Goal: Use online tool/utility: Use online tool/utility

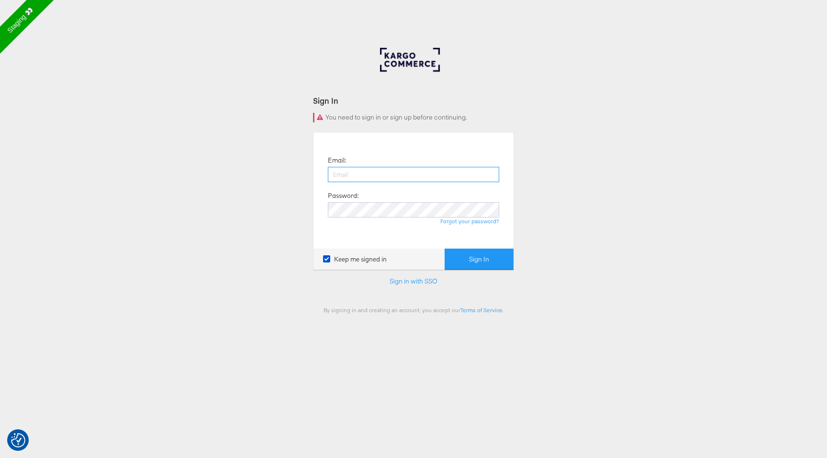
type input "francisca.masombo@kargo.com"
click at [444, 249] on button "Sign In" at bounding box center [478, 260] width 69 height 22
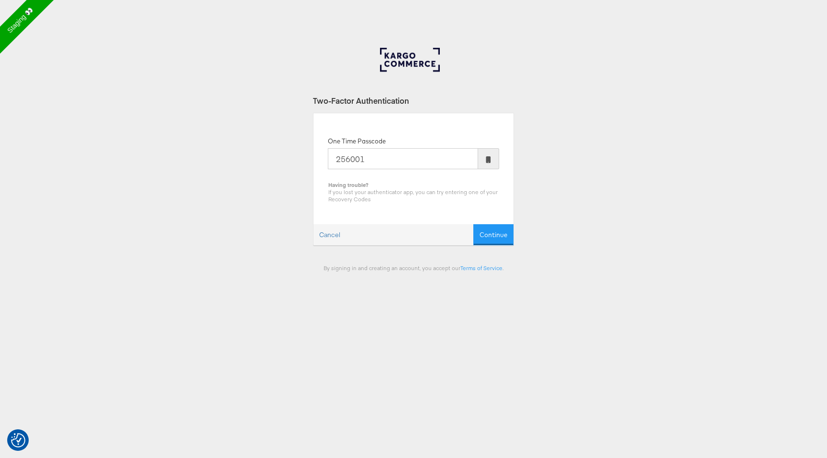
type input "256001"
click at [473, 224] on button "Continue" at bounding box center [493, 235] width 40 height 22
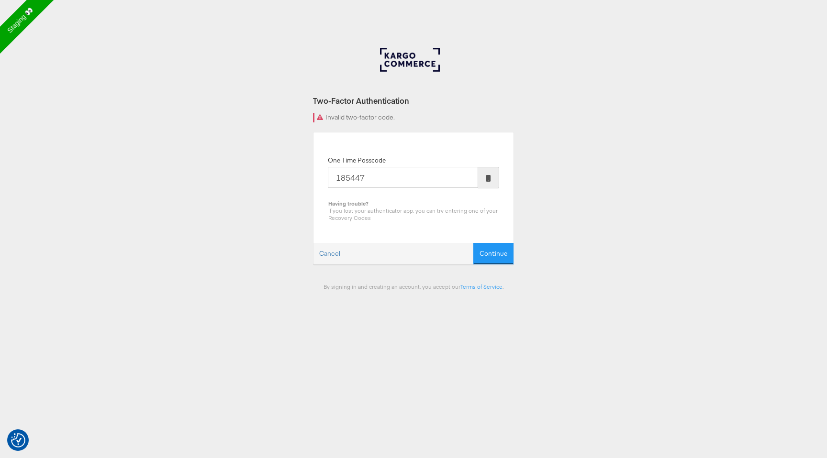
type input "185447"
click at [473, 243] on button "Continue" at bounding box center [493, 254] width 40 height 22
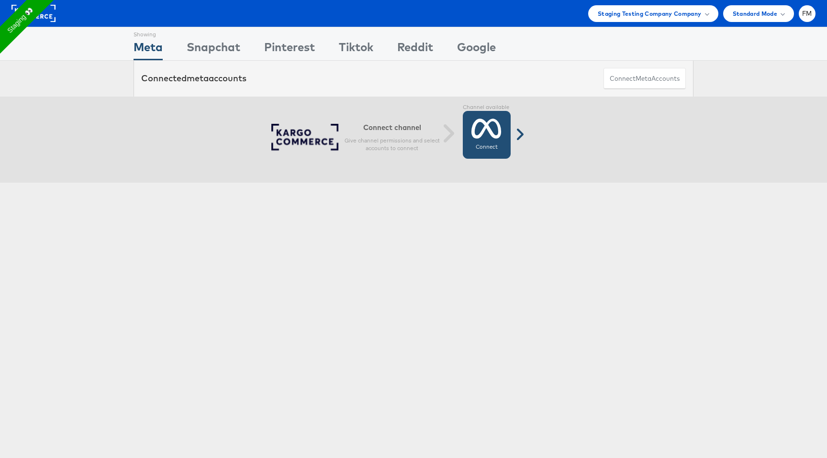
click at [476, 144] on label "Connect" at bounding box center [486, 148] width 22 height 8
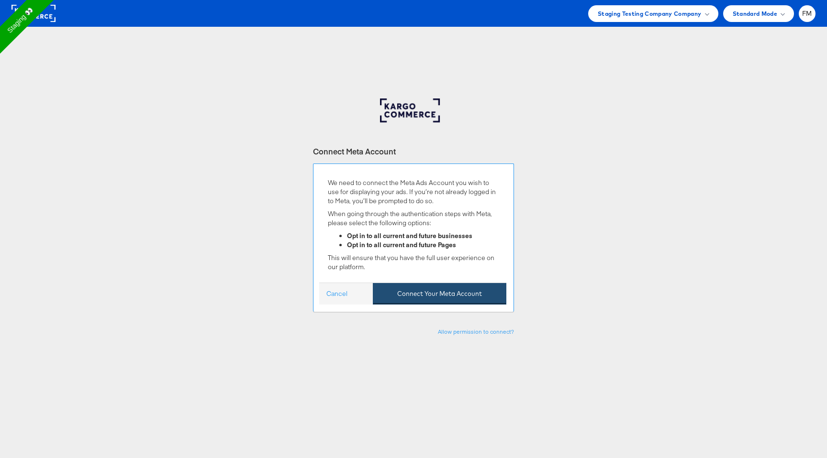
click at [430, 289] on button "Connect Your Meta Account" at bounding box center [439, 294] width 133 height 22
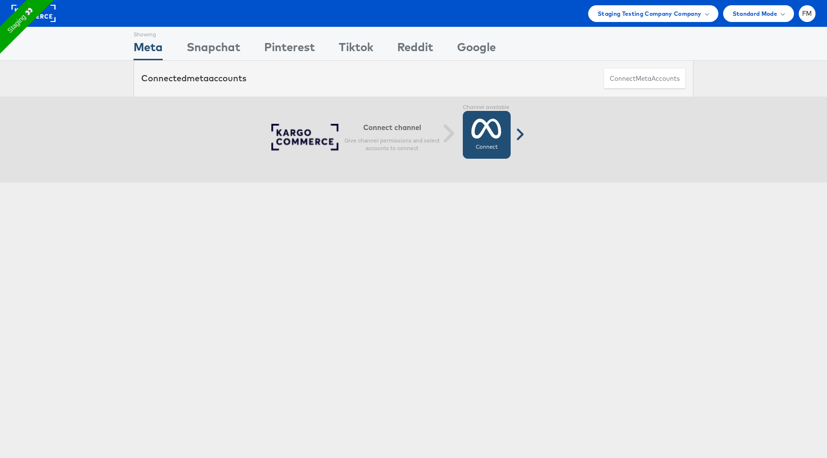
click at [486, 139] on icon at bounding box center [486, 129] width 30 height 24
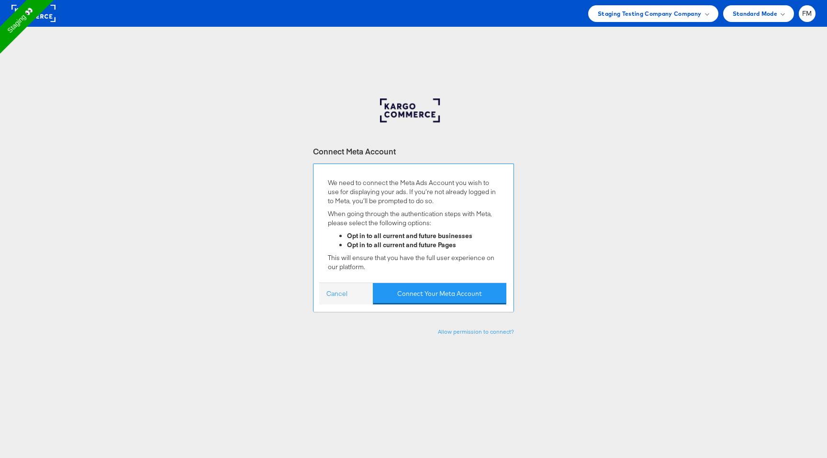
click at [439, 283] on div "Cancel Connect Your Meta Account" at bounding box center [412, 294] width 187 height 22
click at [439, 292] on button "Connect Your Meta Account" at bounding box center [439, 294] width 133 height 22
click at [403, 299] on button "Connect Your Meta Account" at bounding box center [439, 294] width 133 height 22
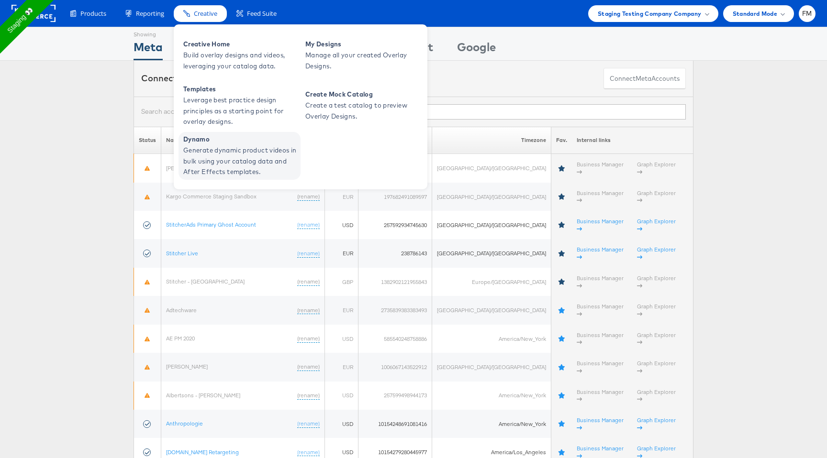
click at [214, 147] on span "Generate dynamic product videos in bulk using your catalog data and After Effec…" at bounding box center [240, 161] width 115 height 33
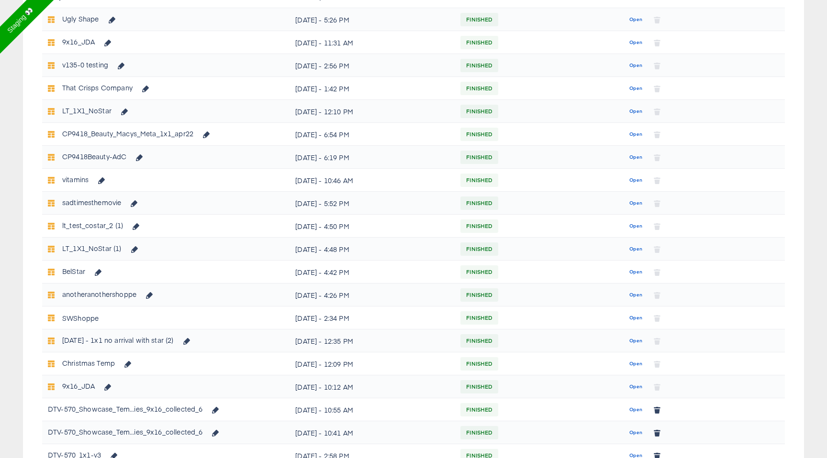
scroll to position [319, 0]
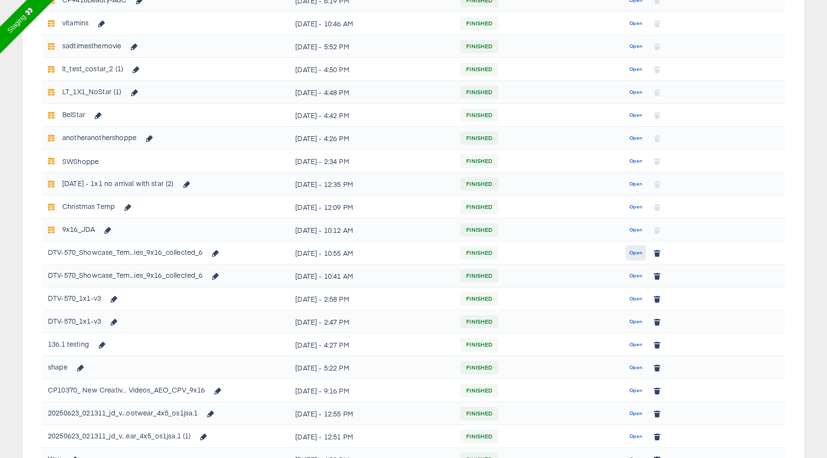
click at [633, 255] on span "Open" at bounding box center [635, 253] width 13 height 9
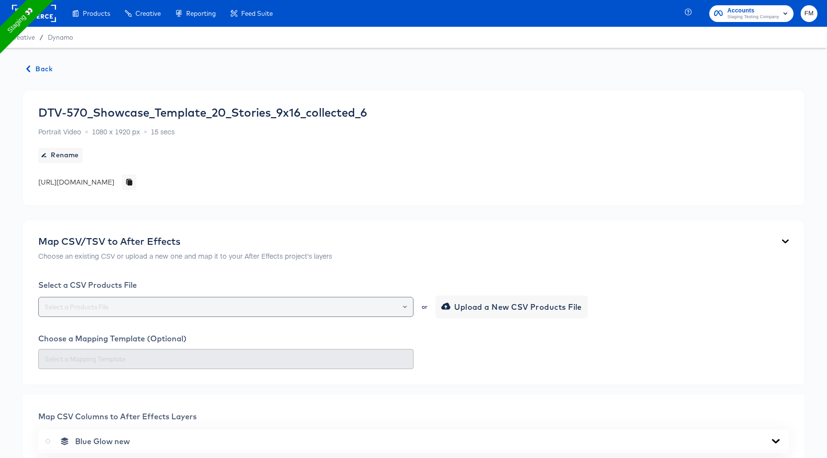
click at [403, 308] on icon "Open" at bounding box center [405, 307] width 4 height 4
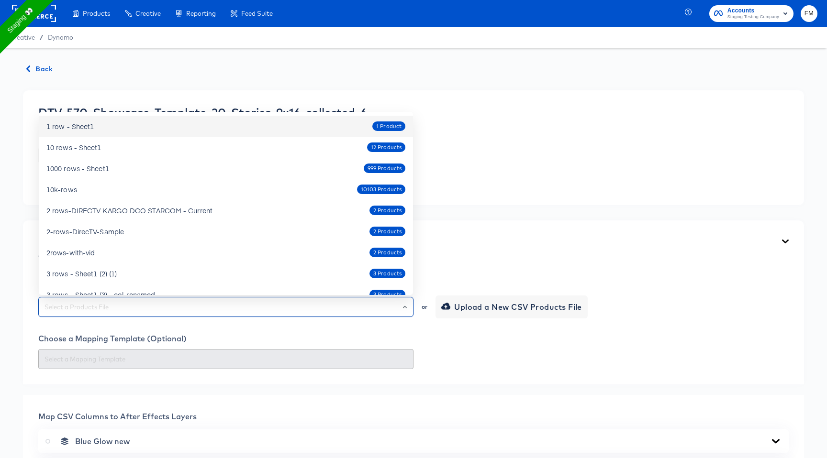
click at [314, 128] on div "1 row - Sheet1 1 Product" at bounding box center [225, 126] width 359 height 15
type input "1 row - Sheet1"
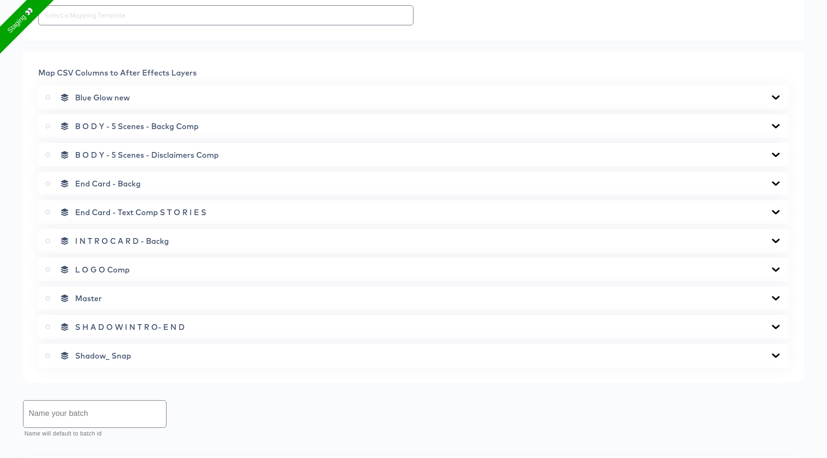
scroll to position [345, 0]
click at [276, 299] on div "Master" at bounding box center [413, 298] width 736 height 10
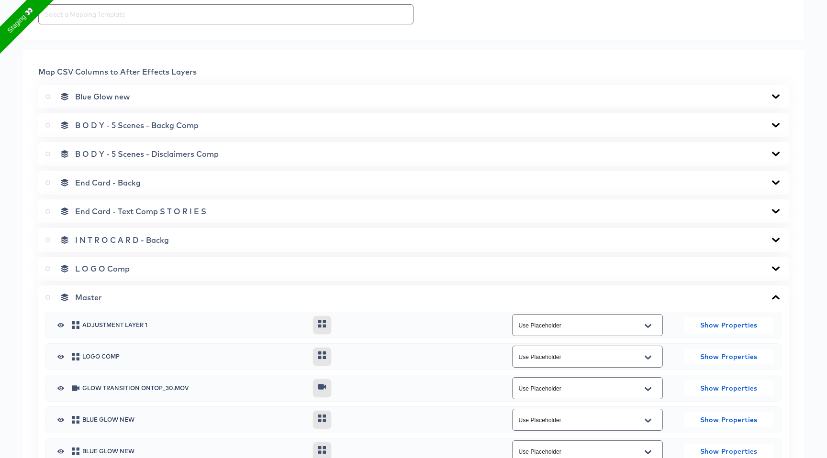
click at [46, 297] on icon at bounding box center [47, 297] width 5 height 5
click at [0, 0] on input "radio" at bounding box center [0, 0] width 0 height 0
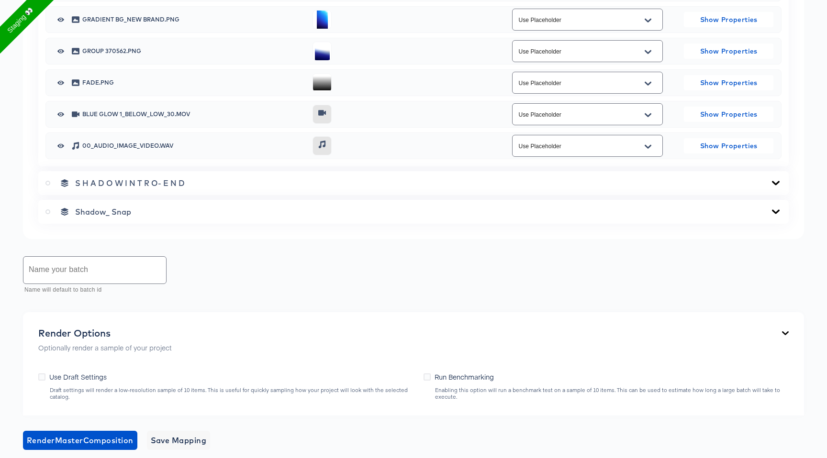
scroll to position [1443, 0]
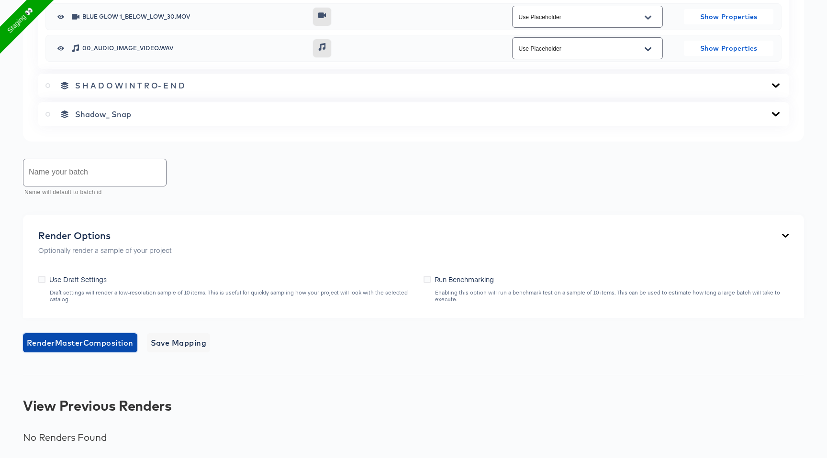
click at [129, 338] on span "Render Master Composition" at bounding box center [80, 342] width 107 height 13
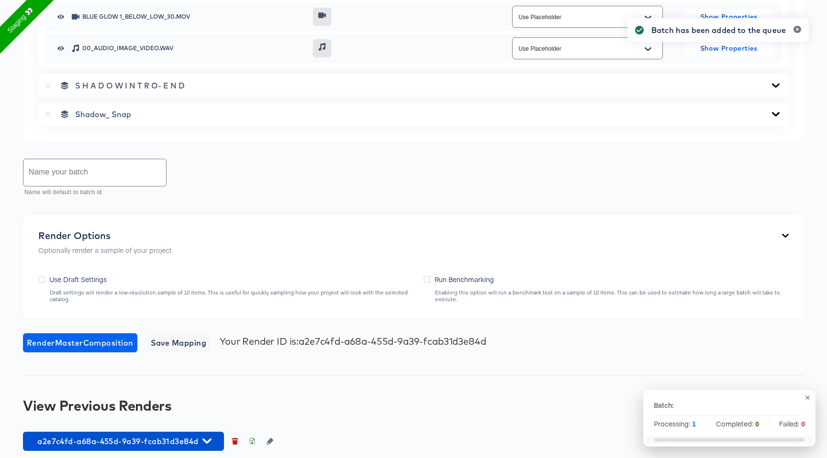
scroll to position [1450, 0]
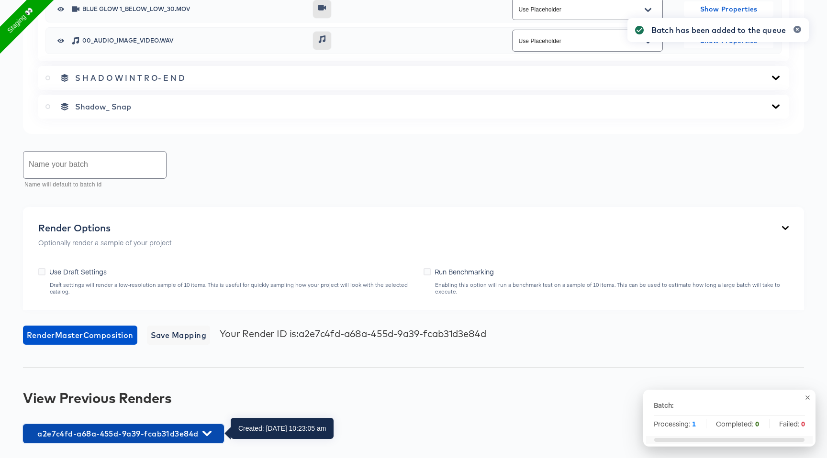
click at [124, 431] on span "a2e7c4fd-a68a-455d-9a39-fcab31d3e84d" at bounding box center [123, 433] width 191 height 13
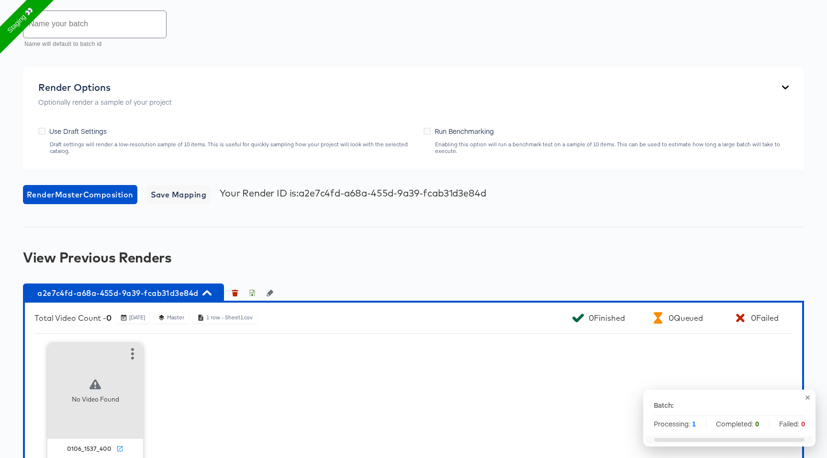
scroll to position [1636, 0]
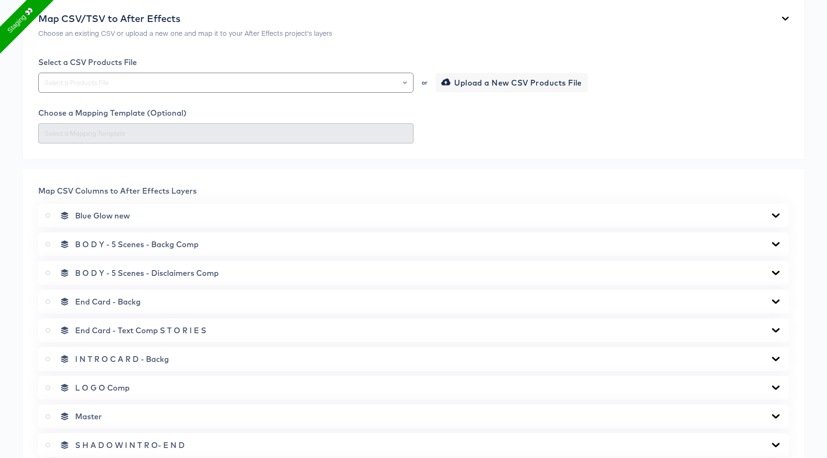
scroll to position [590, 0]
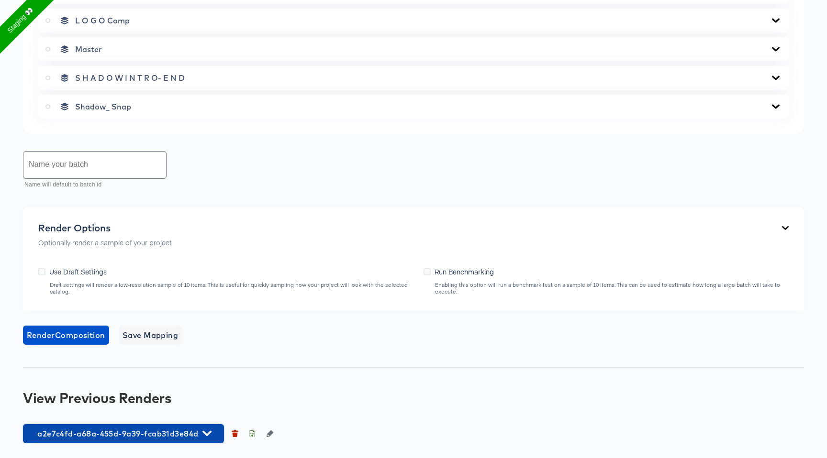
click at [119, 440] on button "a2e7c4fd-a68a-455d-9a39-fcab31d3e84d" at bounding box center [123, 433] width 201 height 19
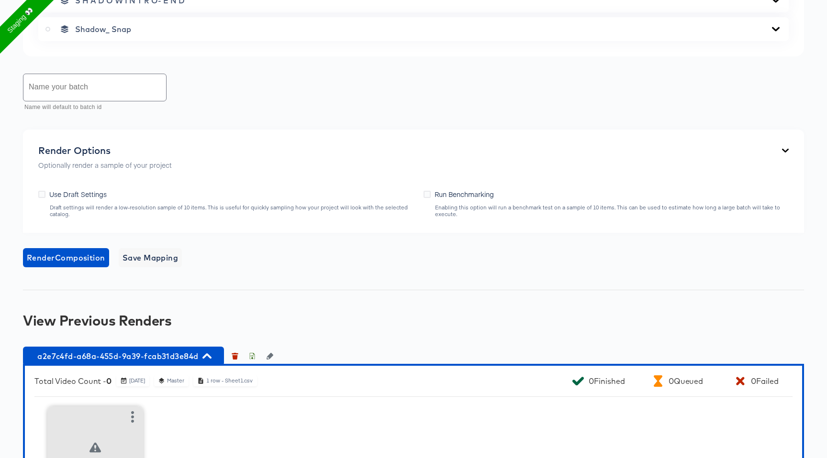
scroll to position [776, 0]
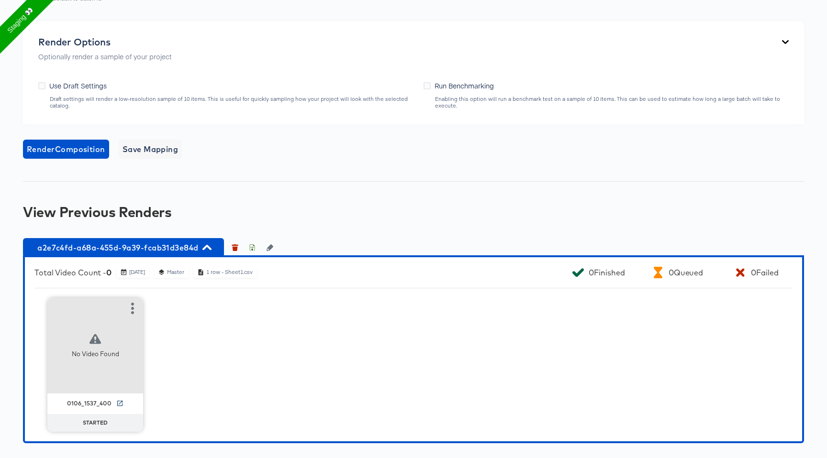
click at [119, 402] on icon at bounding box center [119, 403] width 7 height 7
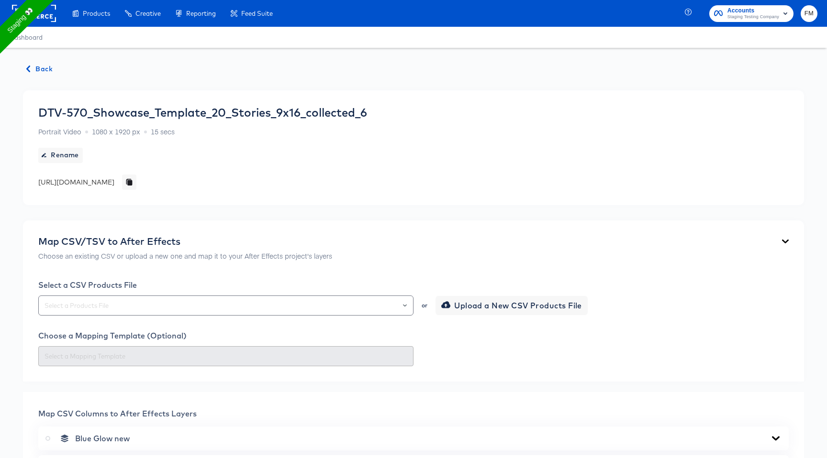
scroll to position [590, 0]
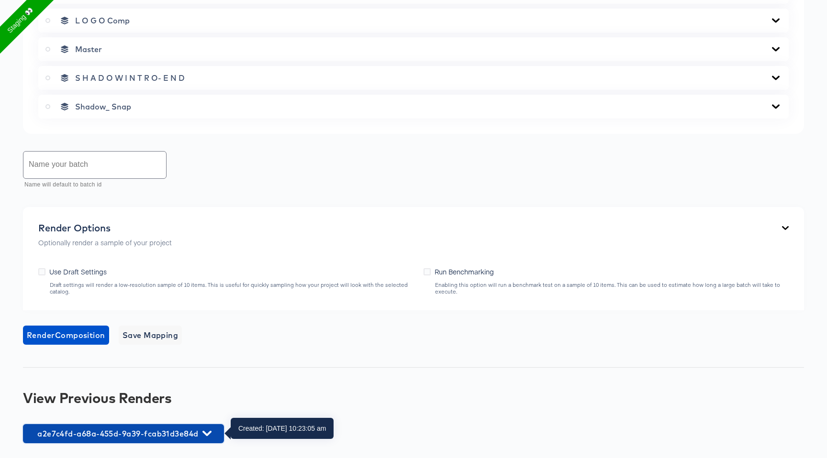
click at [183, 432] on span "a2e7c4fd-a68a-455d-9a39-fcab31d3e84d" at bounding box center [123, 433] width 191 height 13
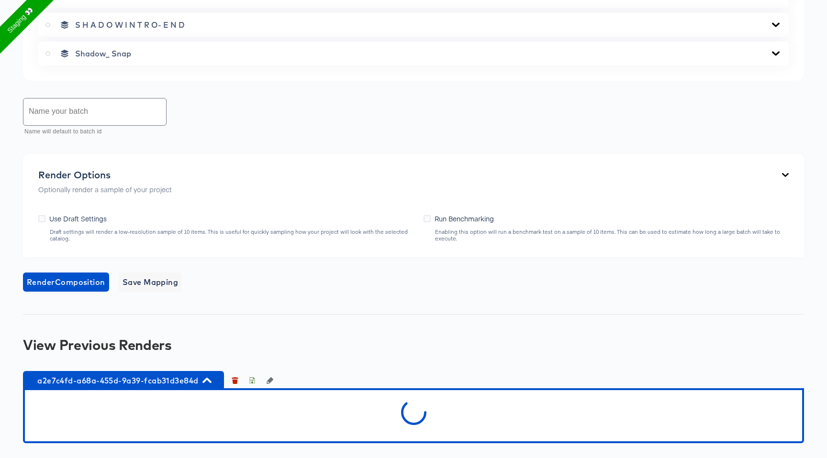
scroll to position [776, 0]
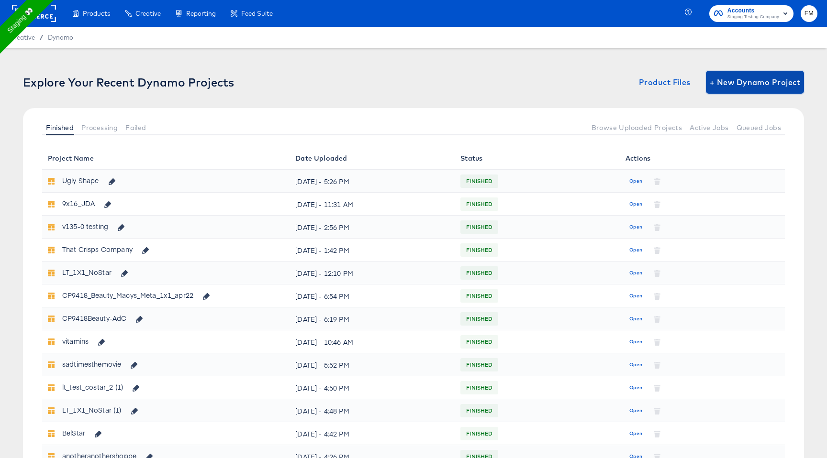
click at [735, 79] on span "+ New Dynamo Project" at bounding box center [754, 82] width 90 height 13
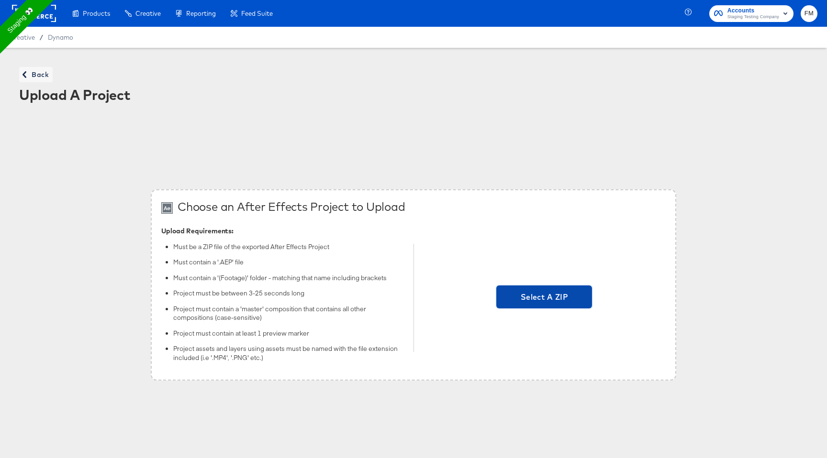
click at [557, 301] on span "Select A ZIP" at bounding box center [544, 296] width 88 height 13
click at [544, 298] on input "Select A ZIP" at bounding box center [544, 298] width 0 height 0
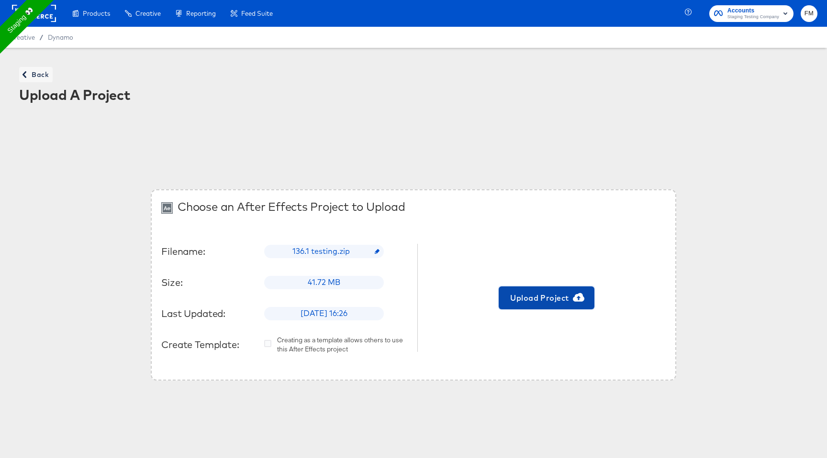
click at [567, 292] on span "Upload Project" at bounding box center [546, 297] width 88 height 13
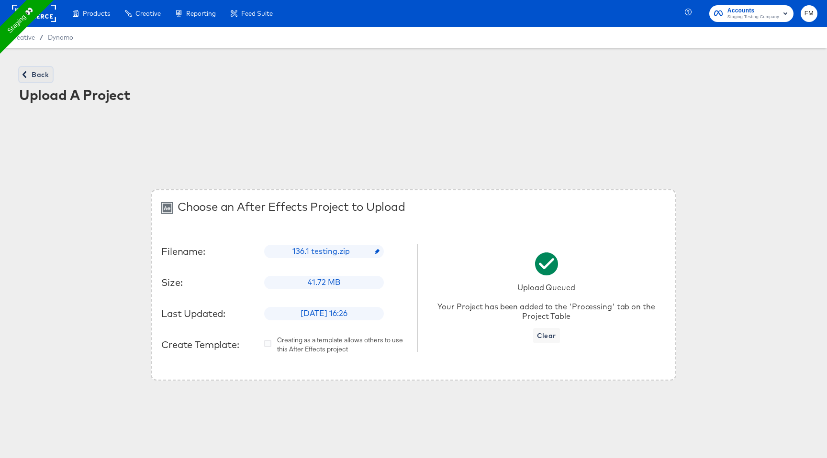
click at [40, 71] on span "Back" at bounding box center [36, 75] width 26 height 12
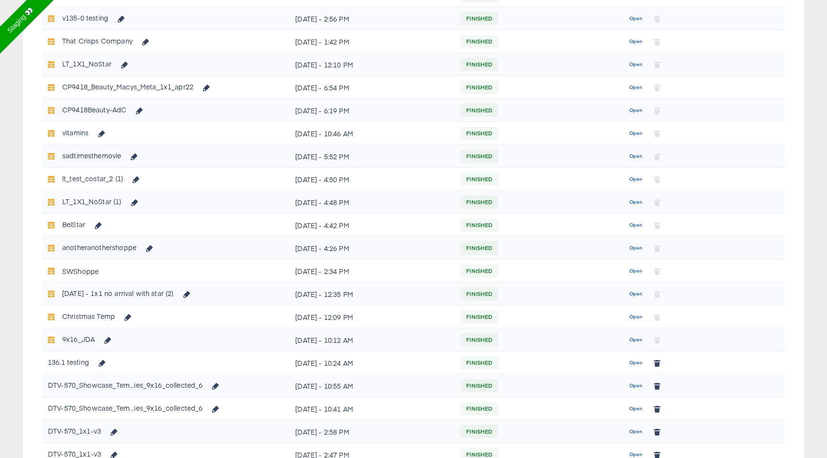
scroll to position [210, 0]
click at [636, 359] on span "Open" at bounding box center [635, 361] width 13 height 9
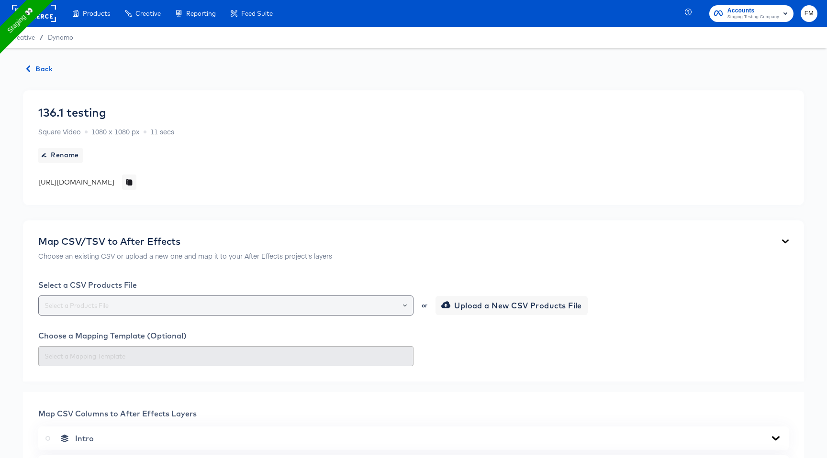
click at [203, 299] on div at bounding box center [225, 306] width 375 height 20
click at [401, 302] on div at bounding box center [400, 305] width 16 height 13
click at [409, 308] on div at bounding box center [225, 306] width 375 height 20
click at [405, 304] on icon "Open" at bounding box center [405, 306] width 4 height 4
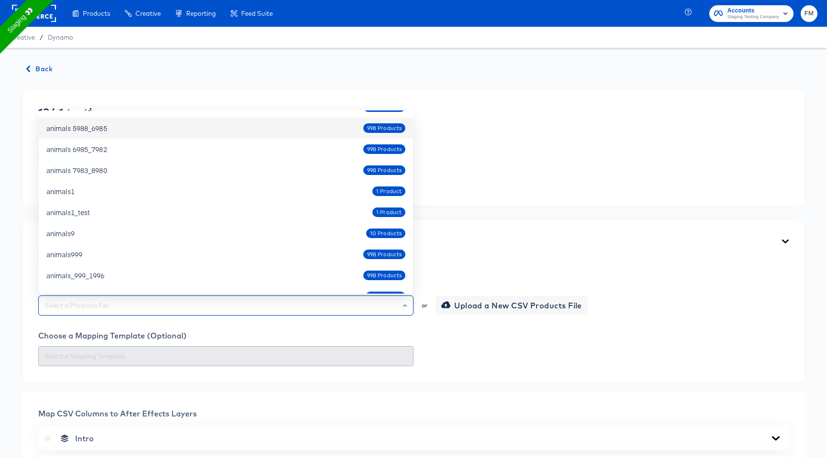
scroll to position [591, 0]
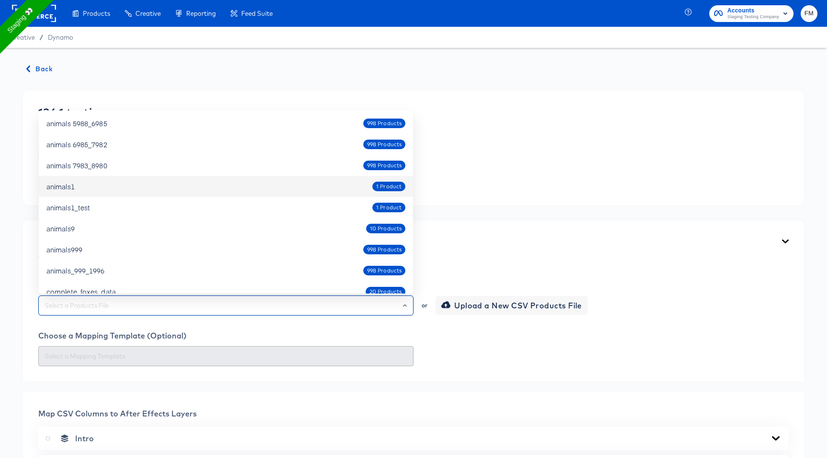
click at [279, 179] on div "animals1 1 Product" at bounding box center [225, 186] width 359 height 15
type input "animals1"
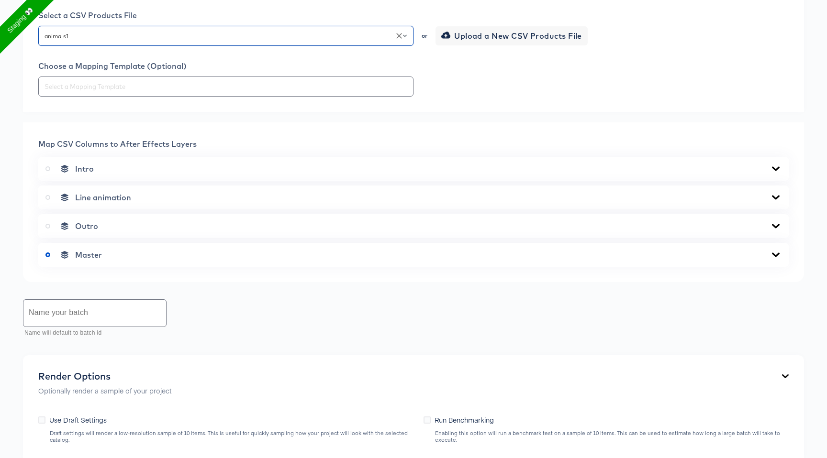
scroll to position [410, 0]
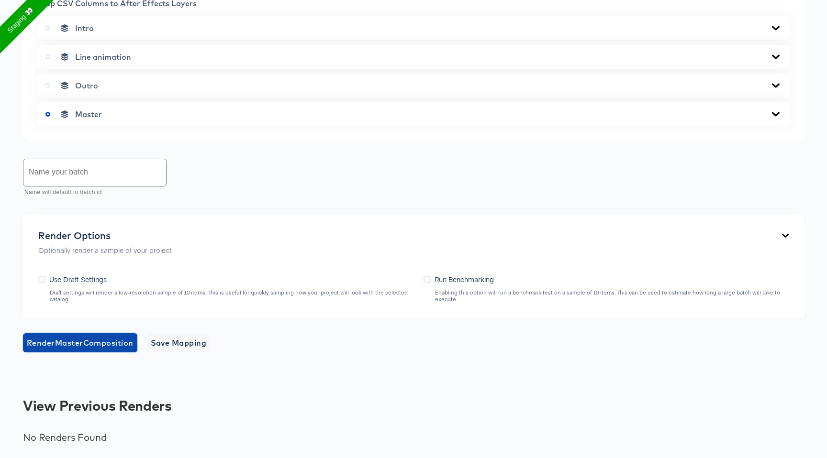
click at [113, 347] on span "Render Master Composition" at bounding box center [80, 342] width 107 height 13
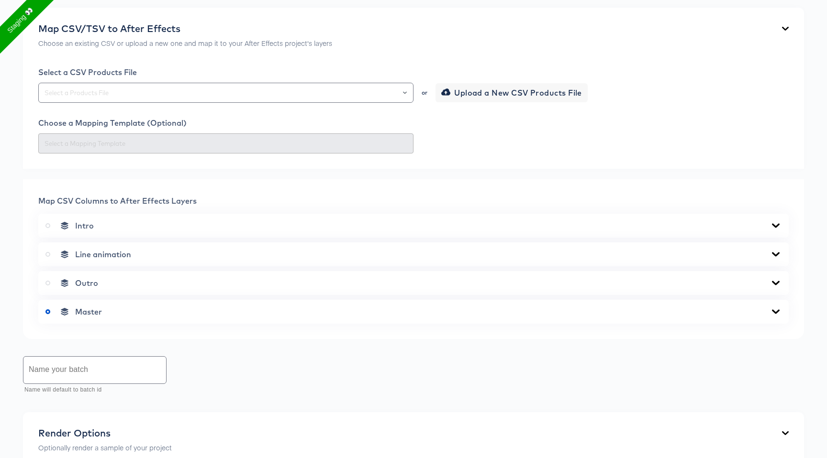
scroll to position [418, 0]
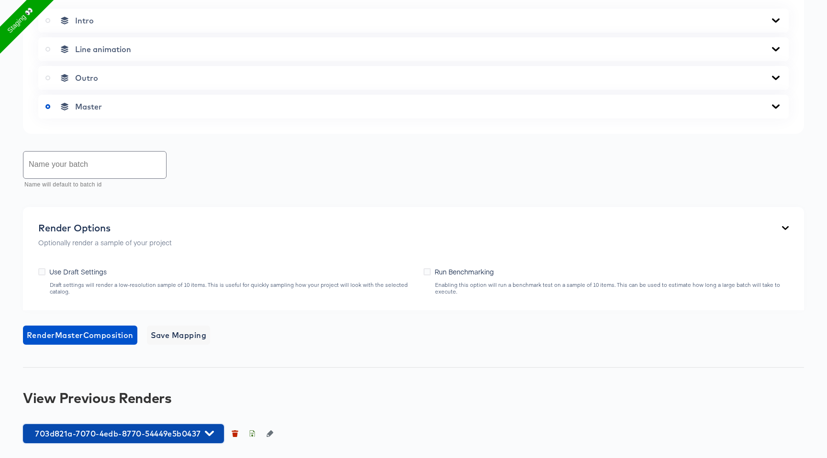
click at [132, 438] on span "703d821a-7070-4edb-8770-54449e5b0437" at bounding box center [123, 433] width 191 height 13
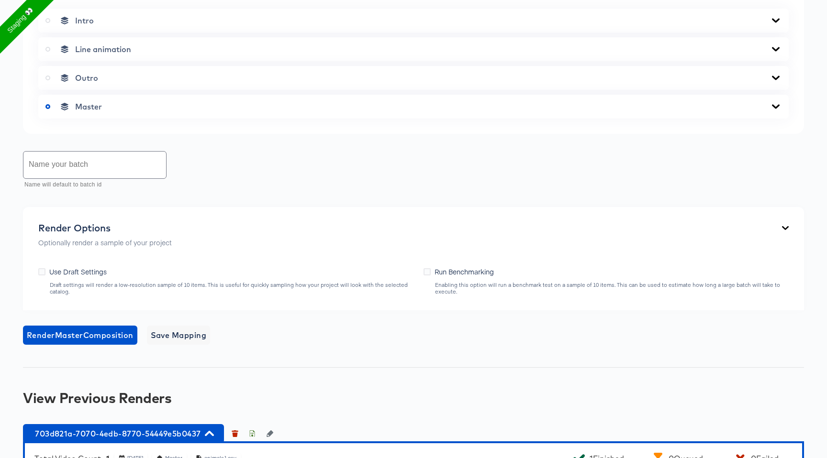
scroll to position [604, 0]
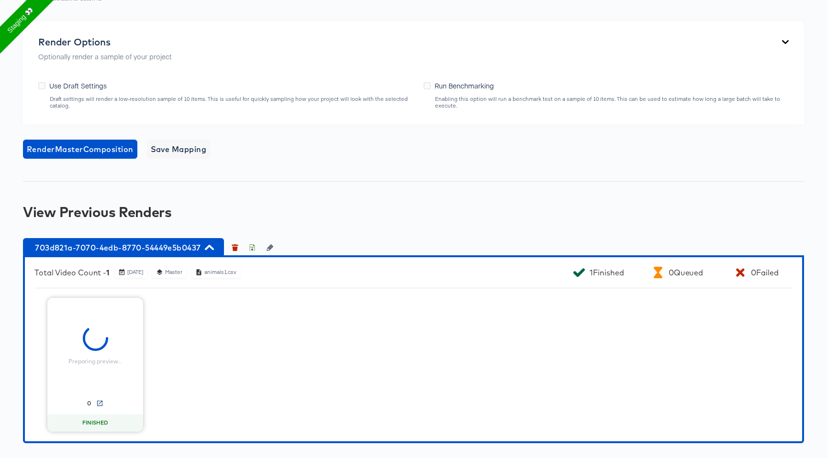
click at [100, 403] on icon at bounding box center [99, 403] width 7 height 7
